Goal: Task Accomplishment & Management: Complete application form

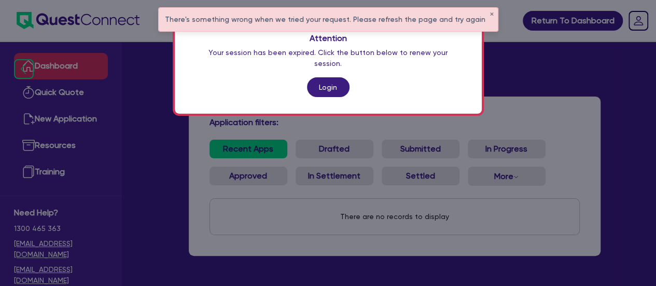
click at [322, 77] on link "Login" at bounding box center [328, 87] width 43 height 20
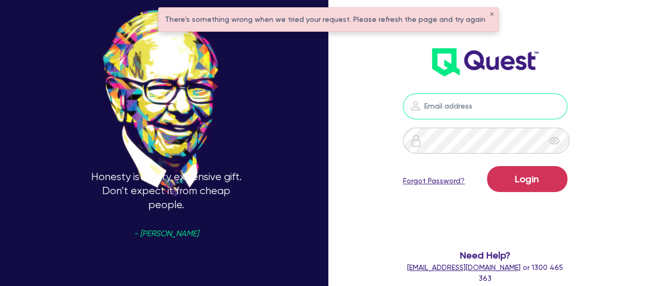
type input "[PERSON_NAME][EMAIL_ADDRESS][PERSON_NAME][DOMAIN_NAME]"
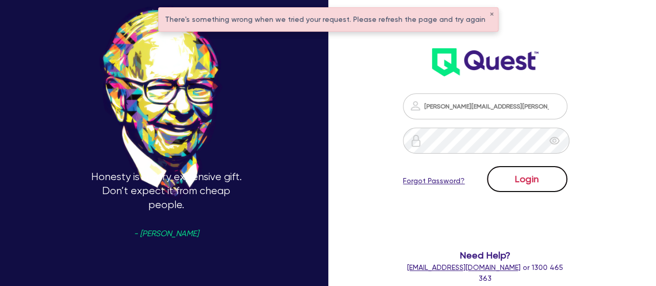
click at [514, 184] on button "Login" at bounding box center [527, 179] width 80 height 26
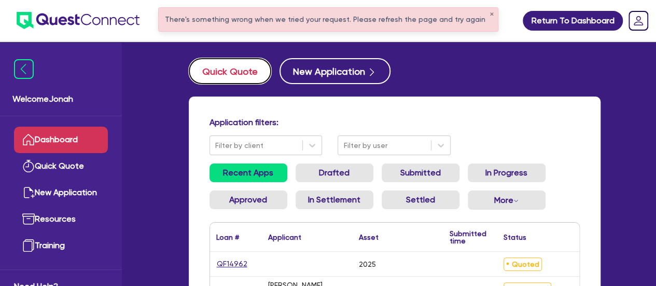
click at [229, 74] on button "Quick Quote" at bounding box center [230, 71] width 83 height 26
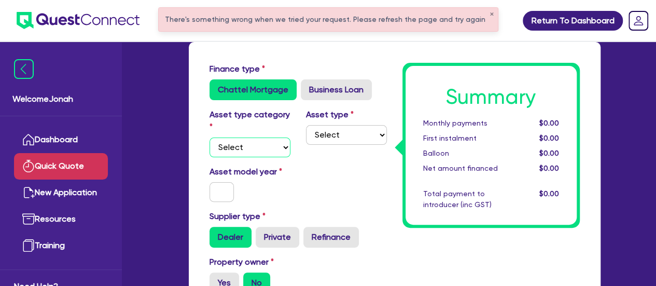
click at [278, 139] on select "Select Cars and light trucks Primary assets Secondary assets Tertiary assets" at bounding box center [250, 148] width 81 height 20
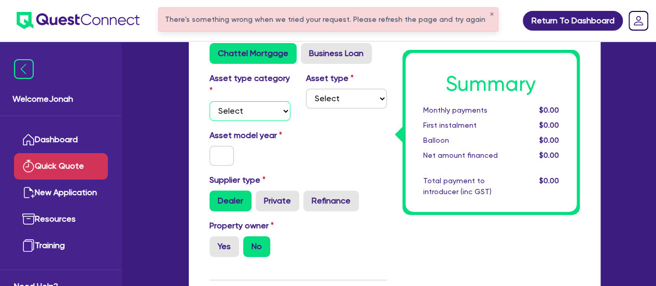
scroll to position [104, 0]
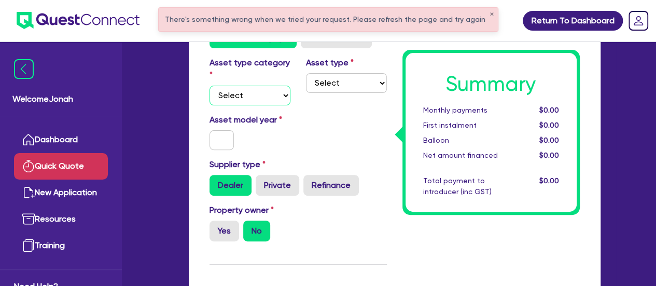
click at [288, 89] on select "Select Cars and light trucks Primary assets Secondary assets Tertiary assets" at bounding box center [250, 96] width 81 height 20
click at [340, 115] on div "Asset model year" at bounding box center [298, 136] width 193 height 45
click at [280, 100] on select "Select Cars and light trucks Primary assets Secondary assets Tertiary assets" at bounding box center [250, 96] width 81 height 20
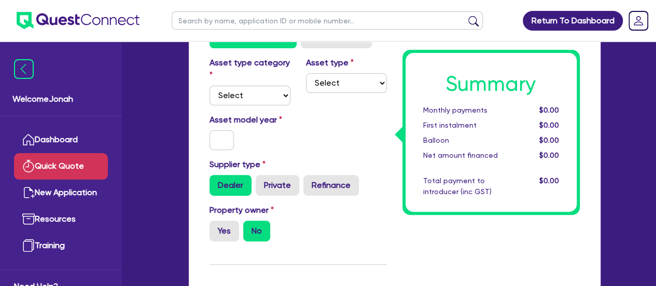
click at [328, 110] on div "Asset type category Select Cars and light trucks Primary assets Secondary asset…" at bounding box center [298, 85] width 193 height 57
click at [350, 129] on div "Asset model year" at bounding box center [298, 136] width 193 height 45
drag, startPoint x: 291, startPoint y: 121, endPoint x: 211, endPoint y: 122, distance: 80.4
click at [209, 122] on label "Asset model year" at bounding box center [250, 120] width 97 height 12
click at [299, 119] on div "Asset model year" at bounding box center [298, 136] width 193 height 45
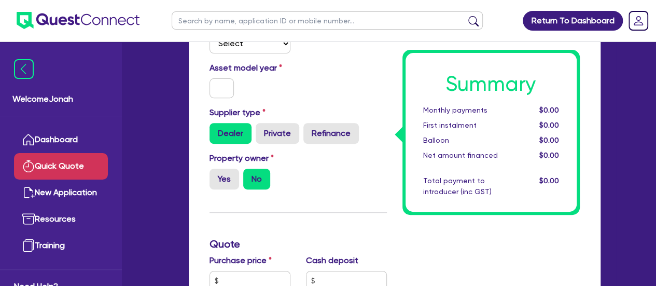
click at [324, 115] on div "Supplier type Dealer Private Refinance" at bounding box center [298, 124] width 193 height 37
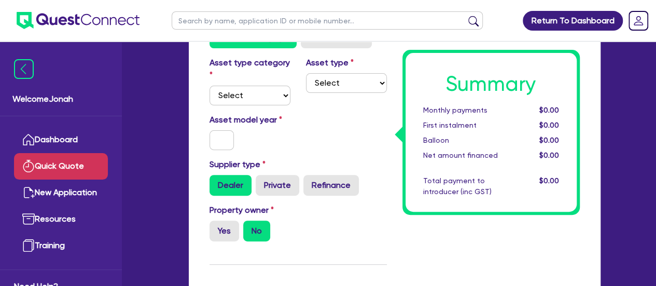
click at [346, 108] on div "Asset type category Select Cars and light trucks Primary assets Secondary asset…" at bounding box center [298, 85] width 193 height 57
click at [335, 114] on div "Asset model year" at bounding box center [298, 136] width 193 height 45
click at [332, 115] on div "Asset model year" at bounding box center [298, 136] width 193 height 45
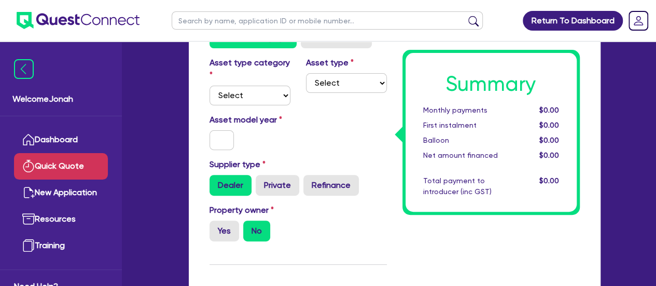
scroll to position [52, 0]
